Goal: Contribute content

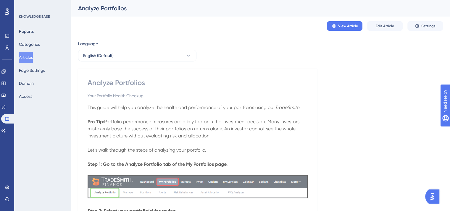
click at [33, 56] on button "Articles" at bounding box center [26, 57] width 14 height 11
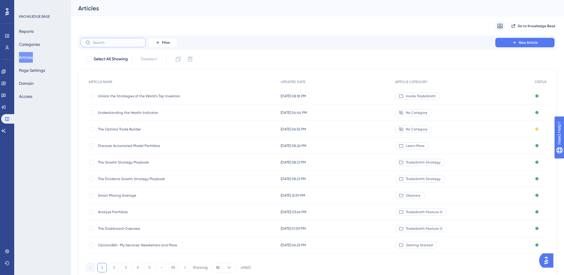
click at [104, 43] on input "text" at bounding box center [117, 43] width 48 height 4
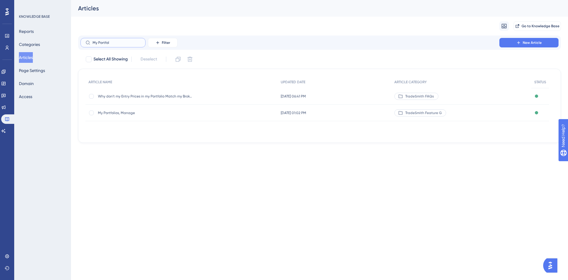
type input "My Portfol"
click at [122, 114] on span "My Portfolios, Manage" at bounding box center [145, 112] width 95 height 5
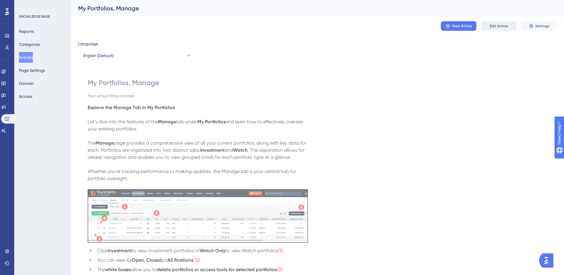
click at [454, 22] on button "Edit Article" at bounding box center [498, 25] width 35 height 9
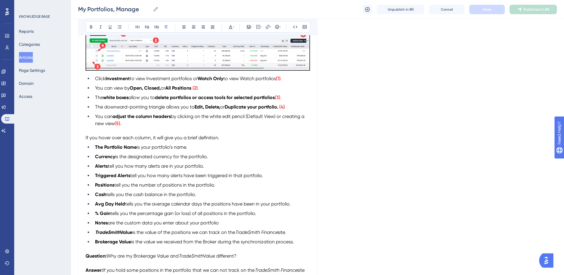
scroll to position [185, 0]
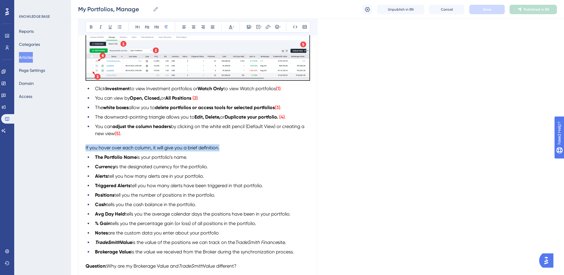
drag, startPoint x: 223, startPoint y: 148, endPoint x: 85, endPoint y: 148, distance: 138.4
click at [85, 148] on div "My Portfolios, Manage Your virtual filing cabinet Bold Italic Underline Bullet …" at bounding box center [197, 93] width 239 height 424
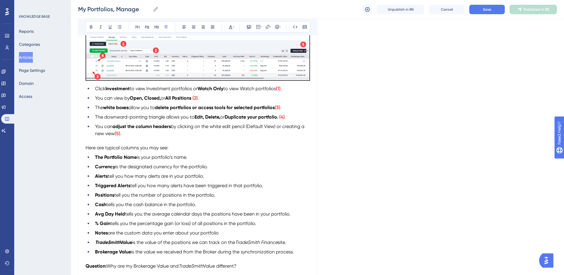
click at [170, 175] on span "tell you how many alerts are in your portfolio." at bounding box center [156, 176] width 96 height 6
click at [230, 184] on span "tell you how many alerts have been triggered in that portfolio." at bounding box center [196, 186] width 133 height 6
click at [454, 9] on button "Save" at bounding box center [486, 9] width 35 height 9
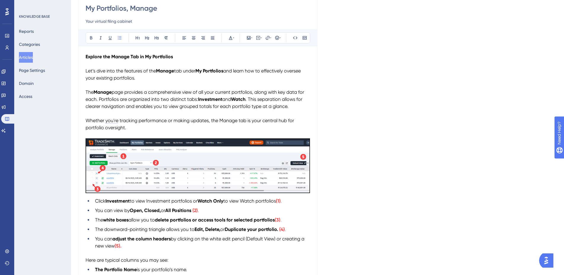
scroll to position [118, 0]
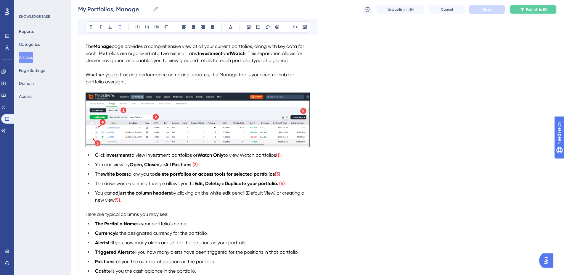
click at [454, 13] on button "Publish in EN" at bounding box center [532, 9] width 47 height 9
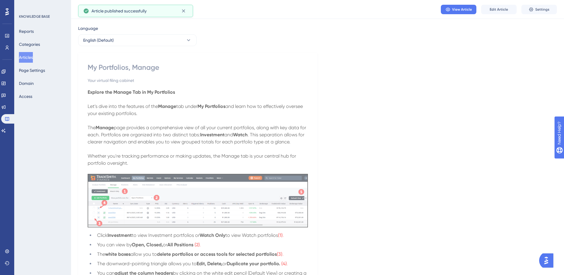
scroll to position [0, 0]
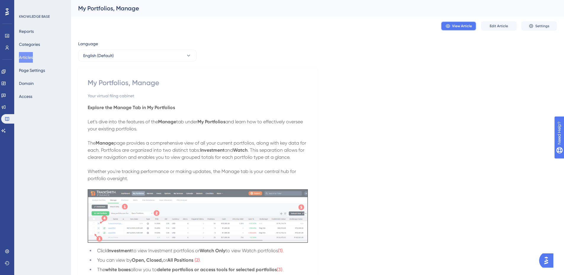
click at [454, 25] on span "View Article" at bounding box center [462, 26] width 20 height 5
